Goal: Task Accomplishment & Management: Use online tool/utility

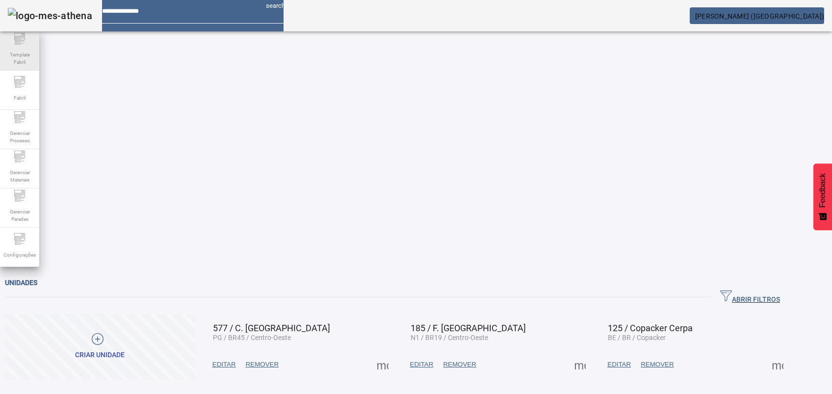
click at [25, 52] on span "Template Fabril" at bounding box center [19, 58] width 29 height 21
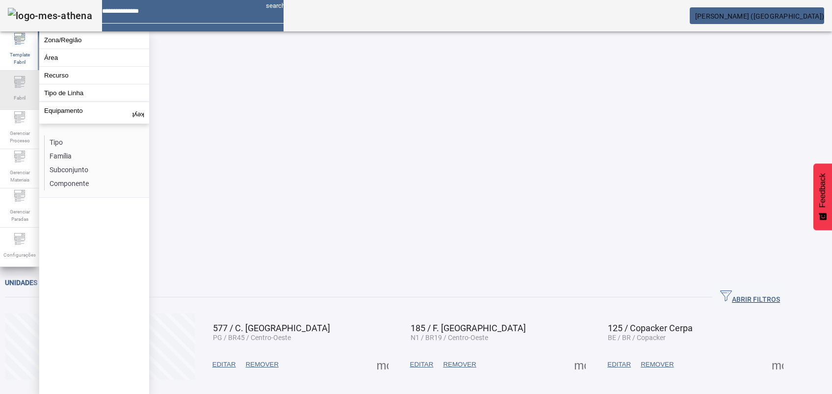
click at [21, 86] on icon at bounding box center [20, 82] width 12 height 12
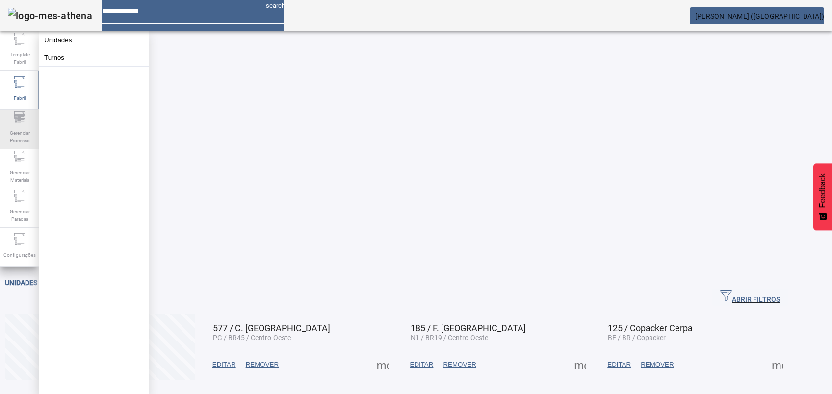
click at [20, 120] on icon at bounding box center [20, 117] width 12 height 12
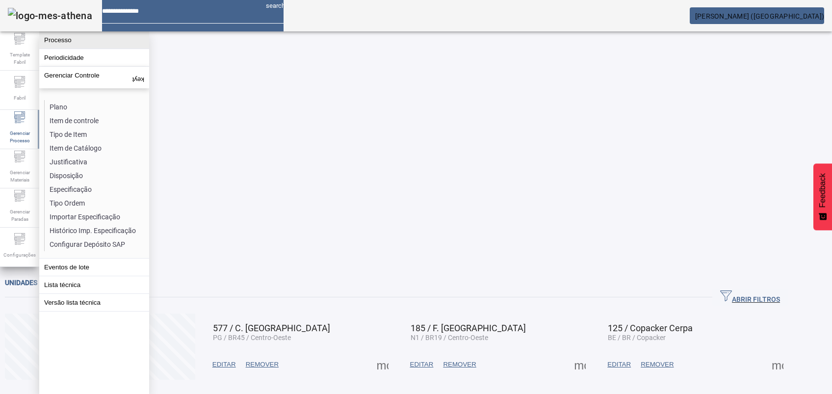
click at [53, 43] on button "Processo" at bounding box center [94, 39] width 110 height 17
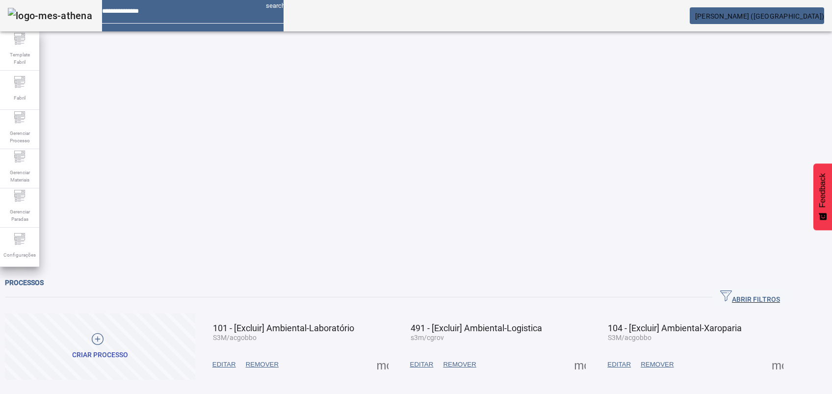
click at [766, 290] on span "ABRIR FILTROS" at bounding box center [751, 297] width 60 height 15
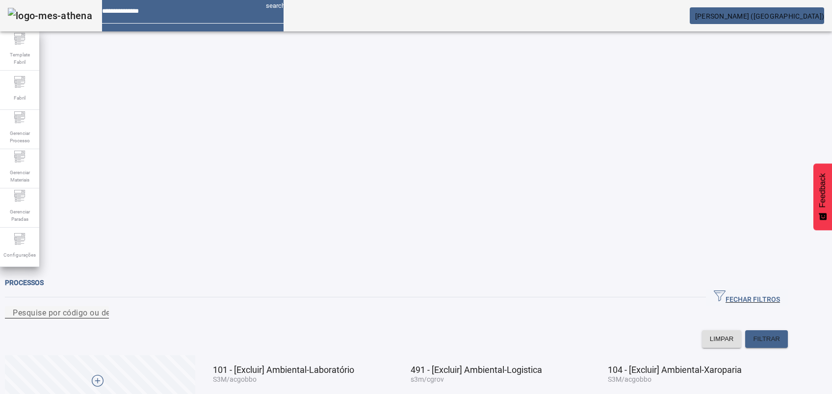
click at [101, 306] on div "Pesquise por código ou descrição" at bounding box center [57, 312] width 88 height 12
type input "***"
click at [780, 334] on span "FILTRAR" at bounding box center [766, 339] width 27 height 10
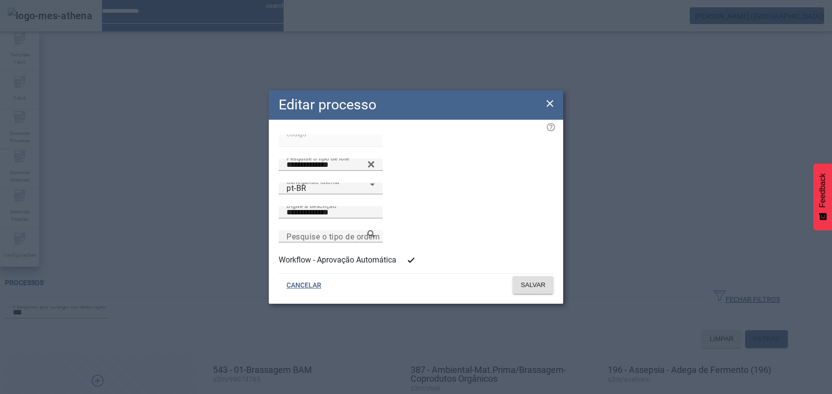
click at [549, 104] on icon at bounding box center [550, 103] width 7 height 7
